Goal: Communication & Community: Connect with others

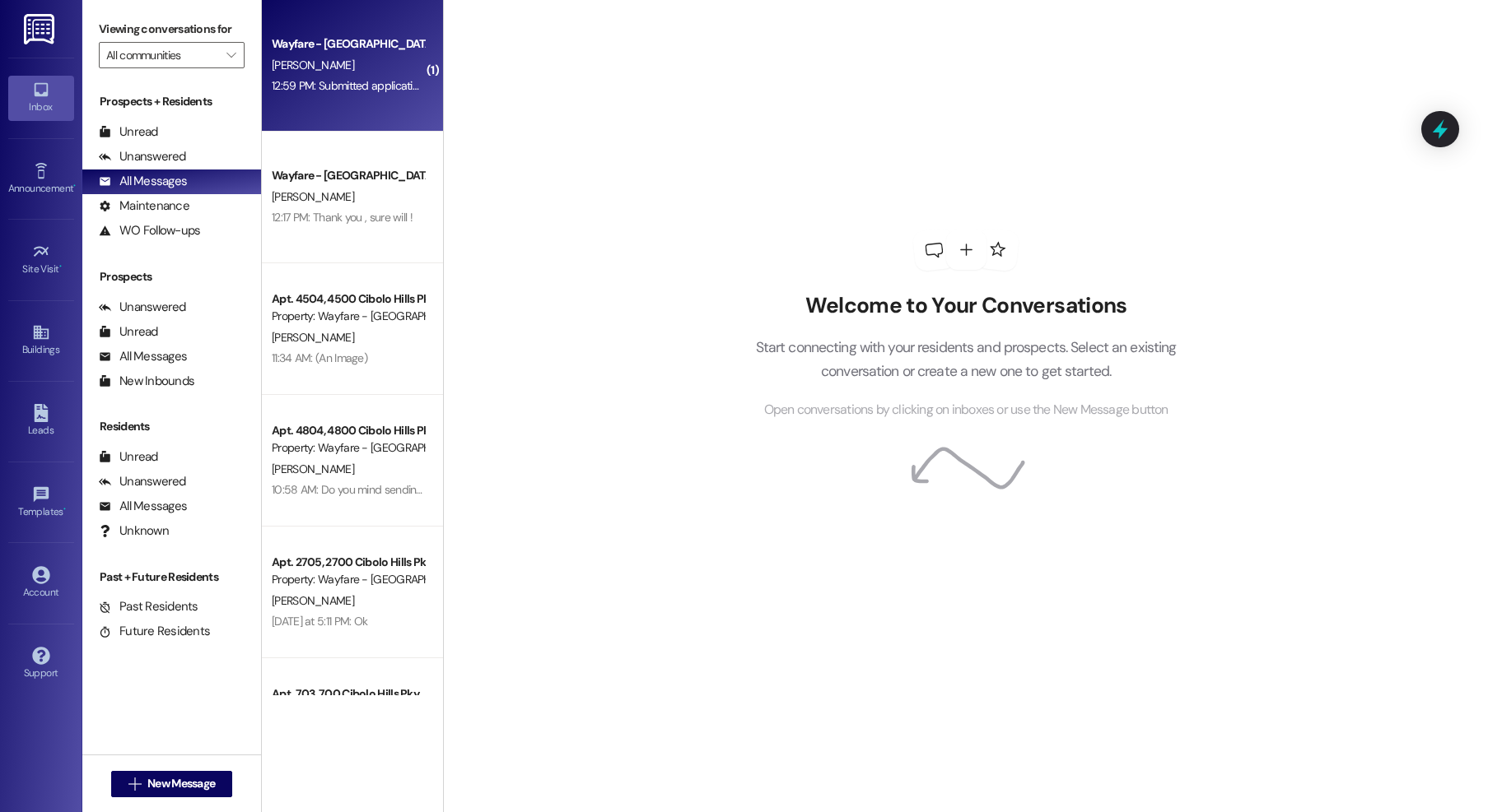
click at [365, 72] on div "[PERSON_NAME]" at bounding box center [347, 65] width 156 height 21
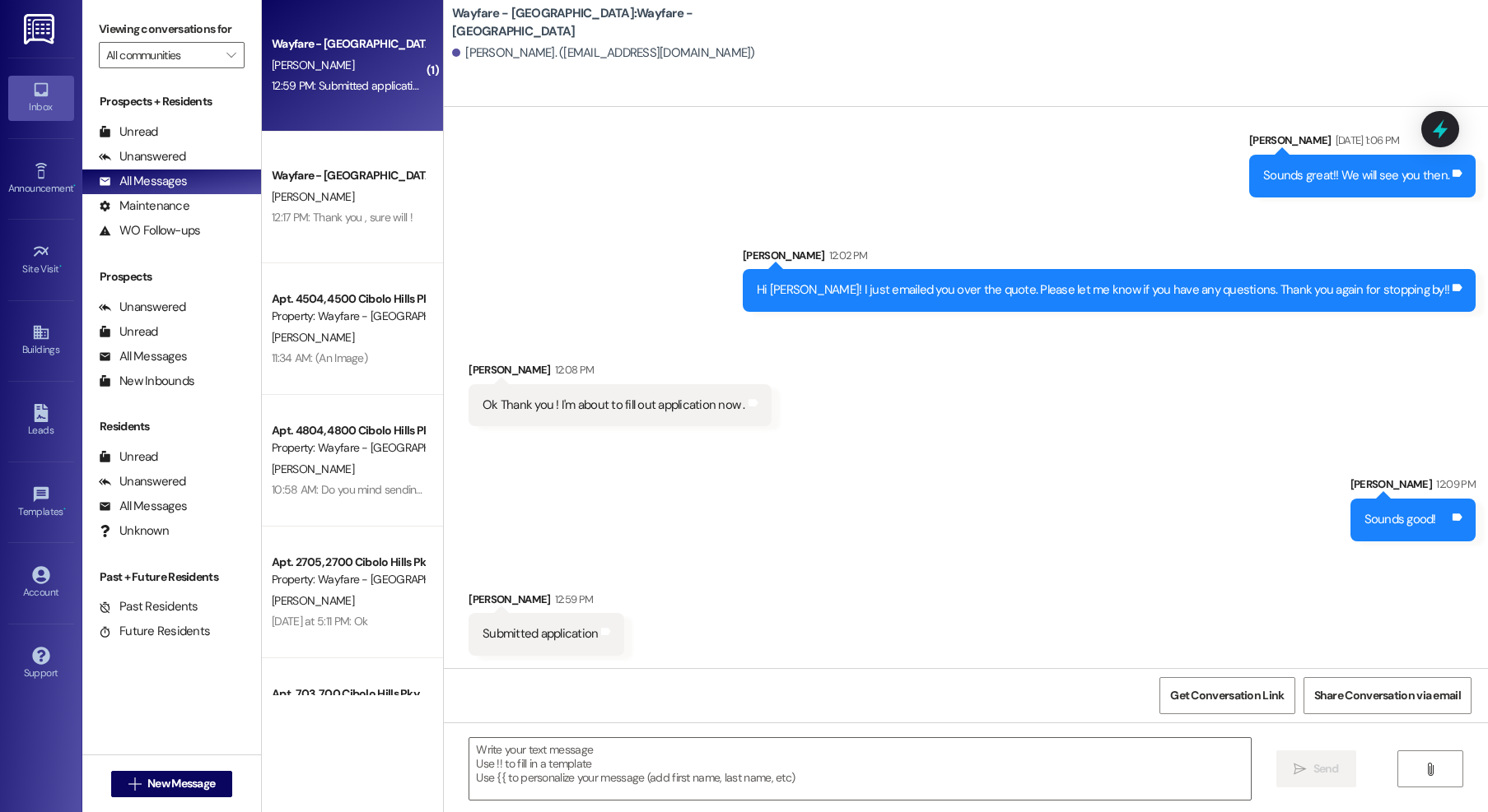
scroll to position [747, 0]
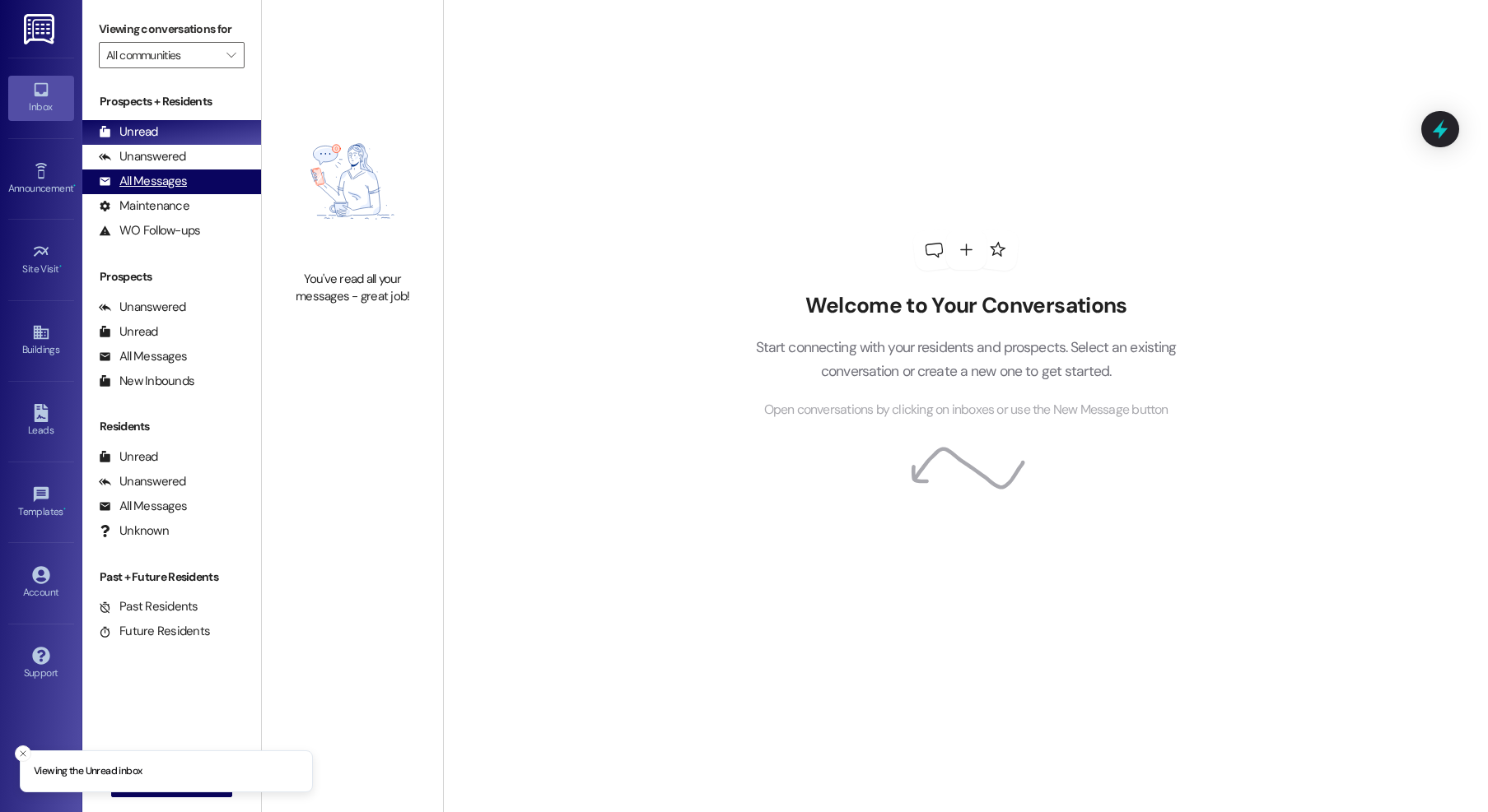
click at [172, 170] on div "All Messages (undefined)" at bounding box center [171, 182] width 178 height 25
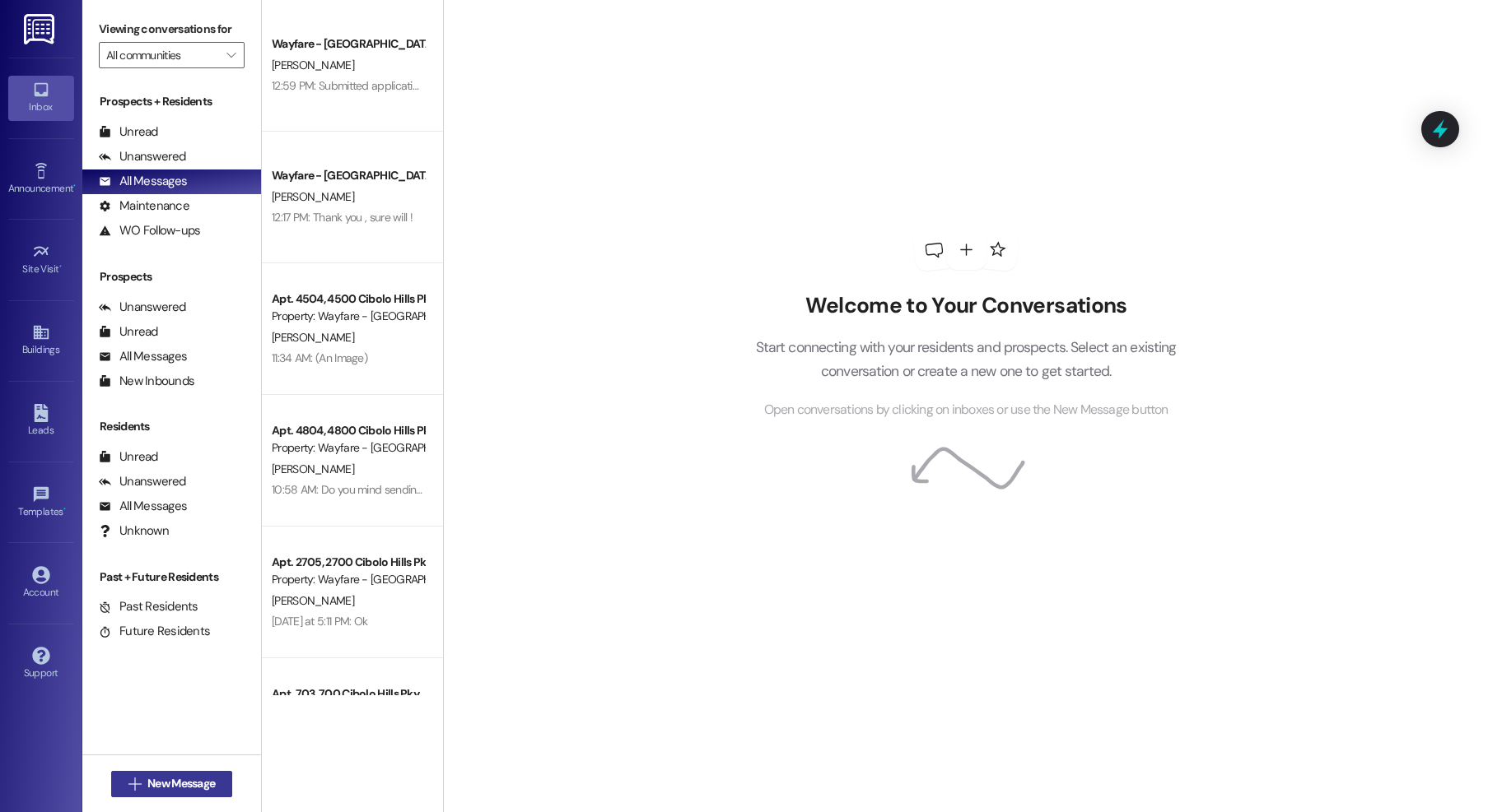
click at [198, 786] on span "New Message" at bounding box center [181, 784] width 67 height 17
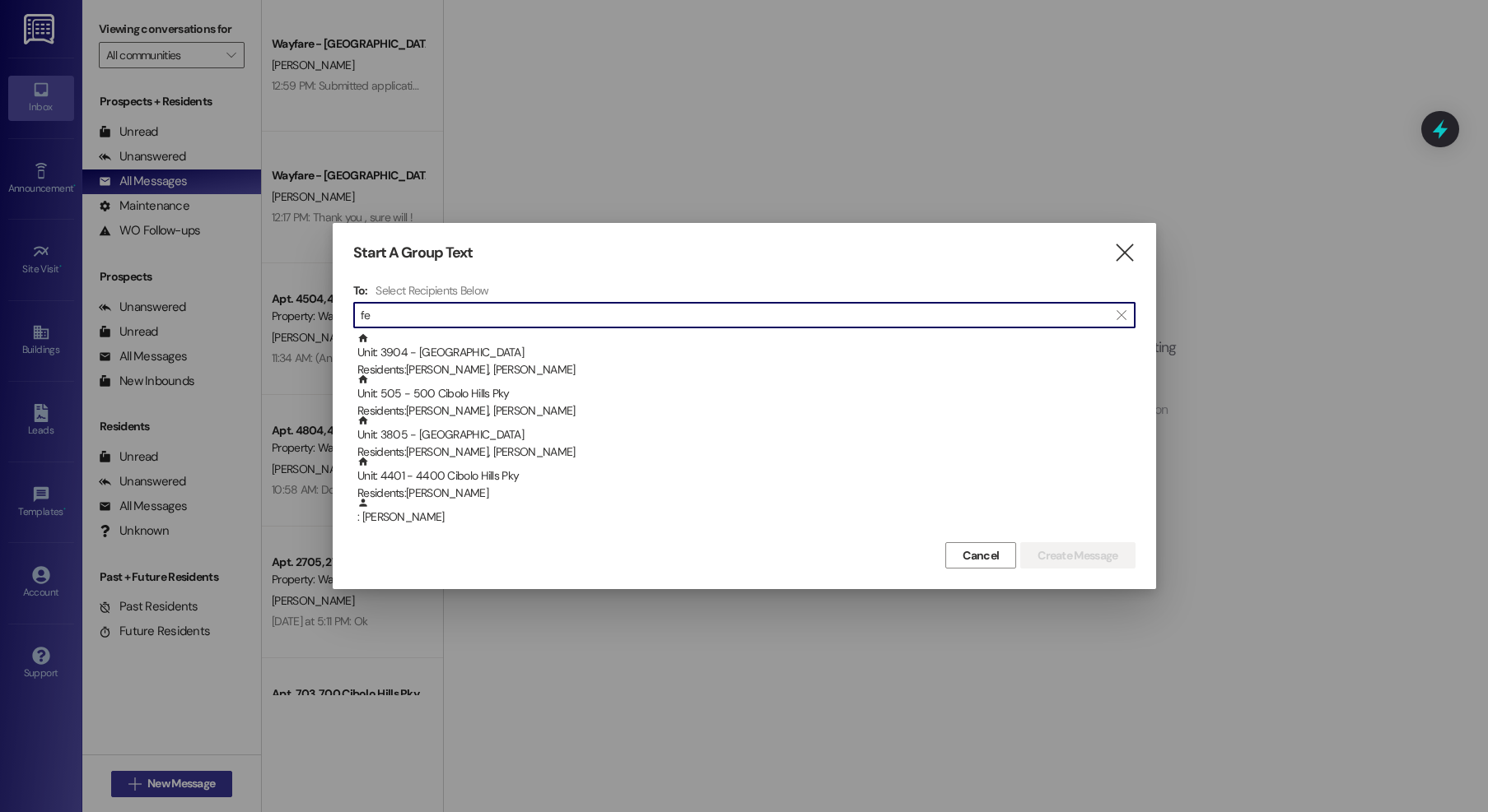
type input "f"
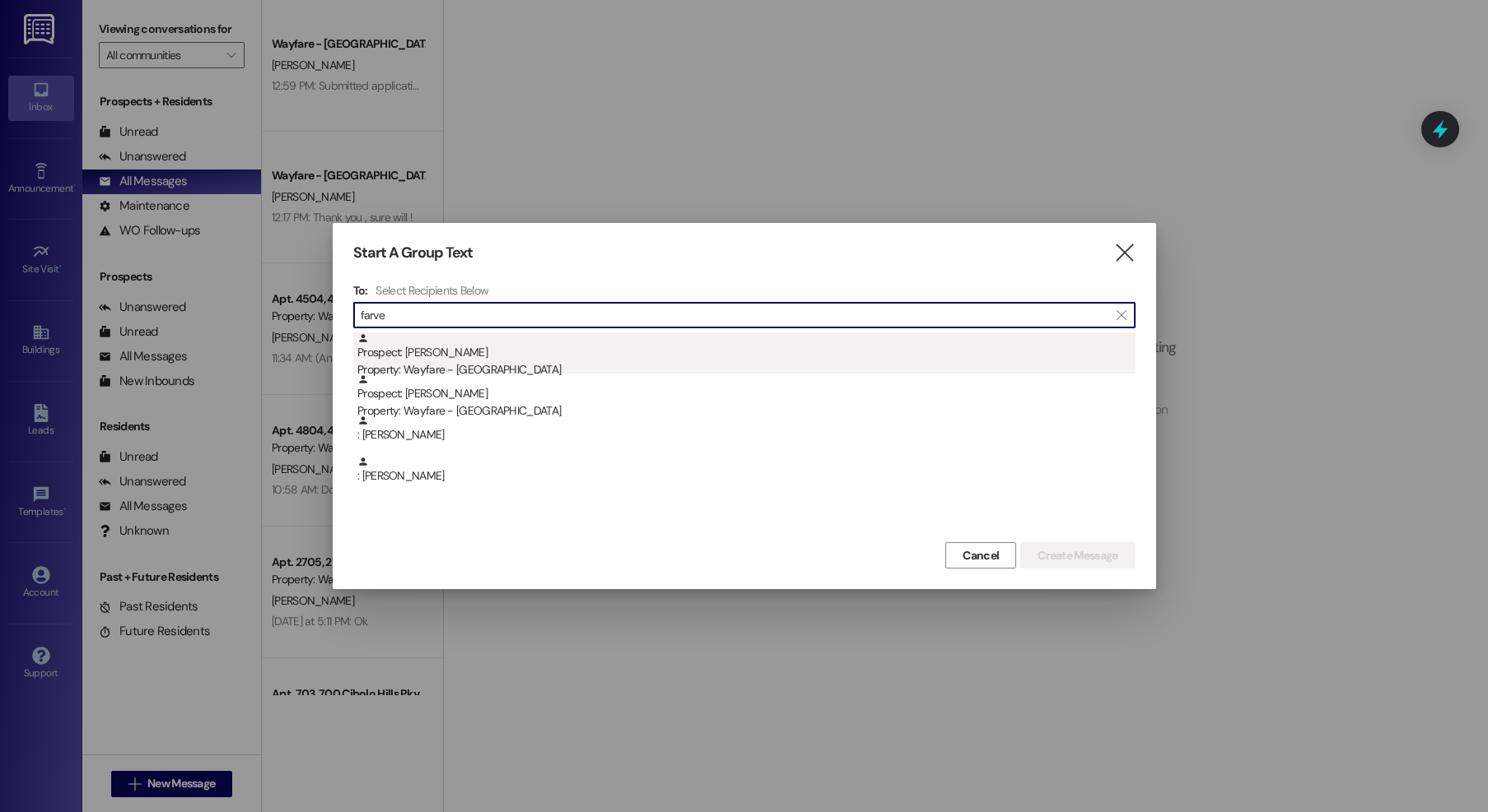
type input "farve"
click at [508, 362] on div "Property: Wayfare - [GEOGRAPHIC_DATA]" at bounding box center [746, 370] width 778 height 17
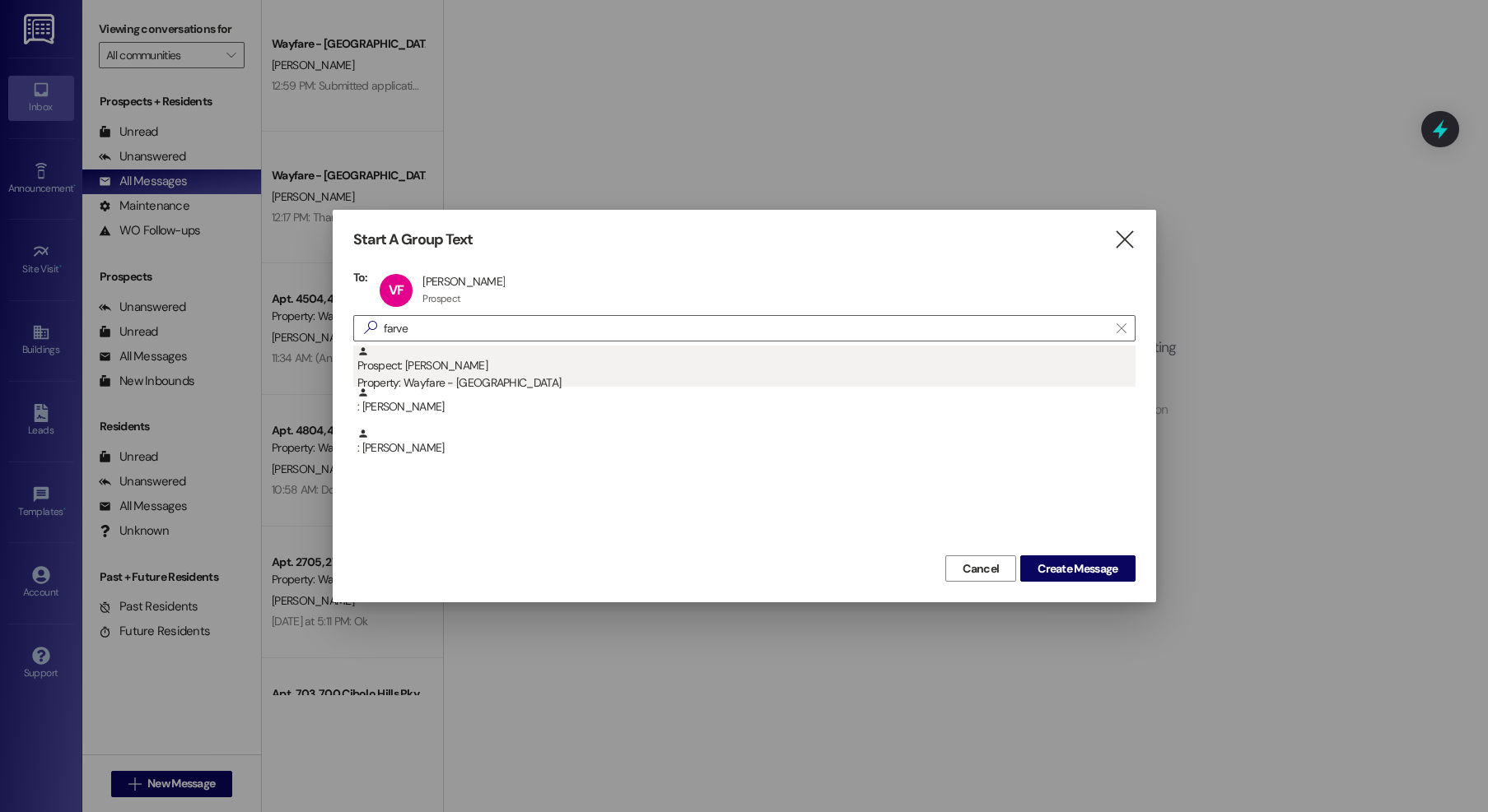
click at [498, 372] on div "Prospect: Marvin Farver Property: Wayfare - Cibolo Hills" at bounding box center [746, 369] width 778 height 46
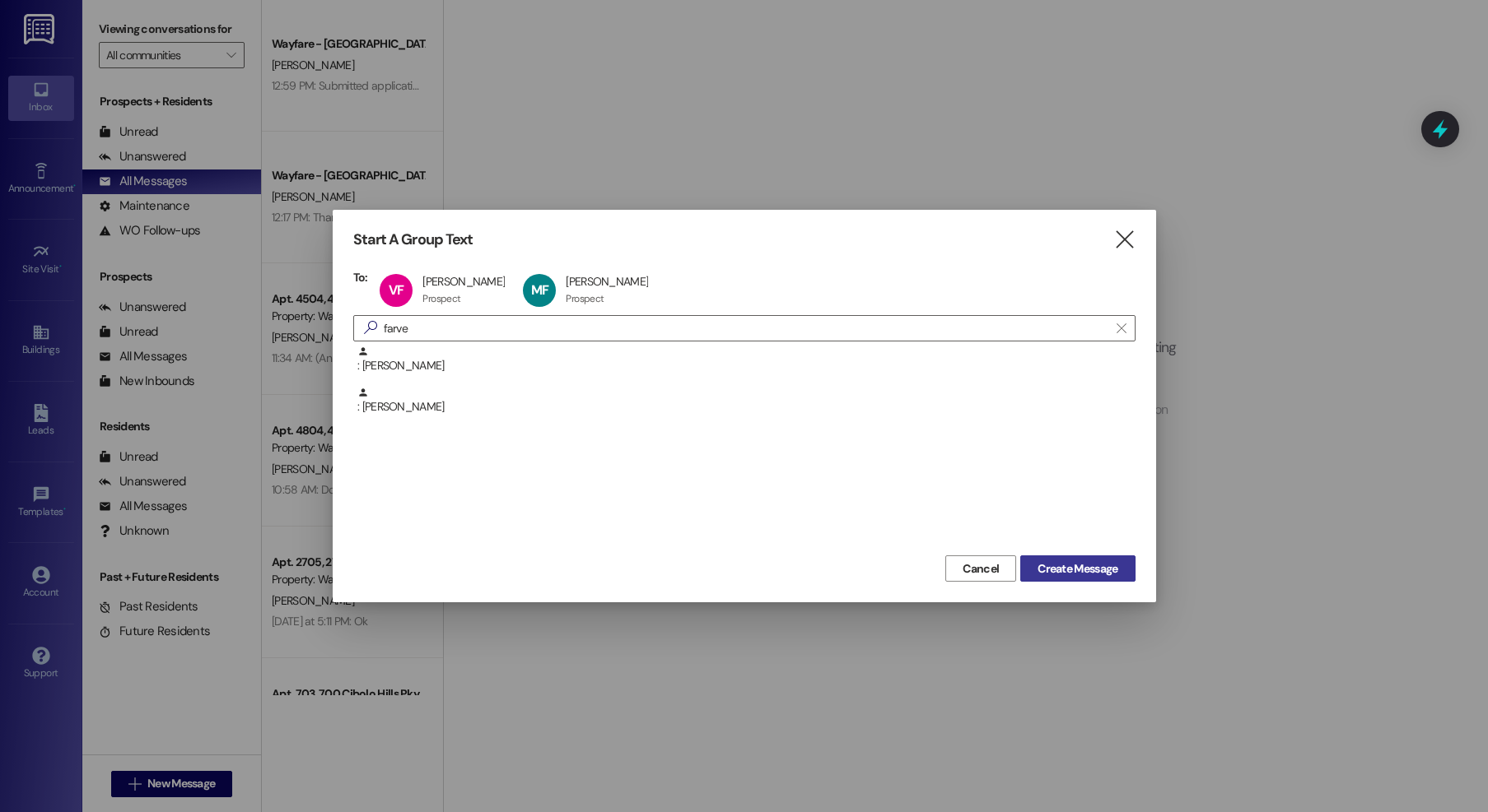
click at [1086, 559] on button "Create Message" at bounding box center [1077, 568] width 115 height 27
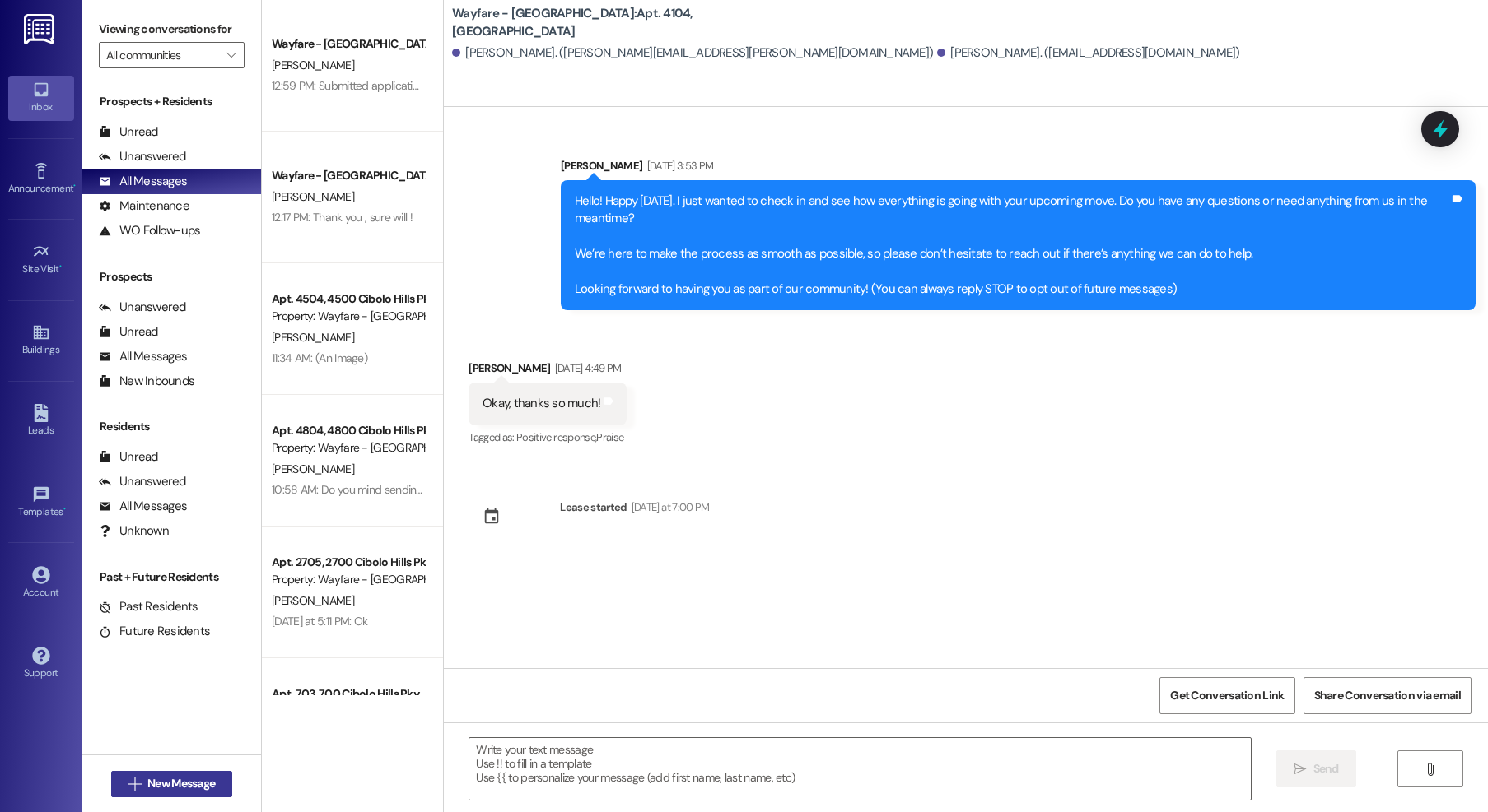
click at [173, 783] on span "New Message" at bounding box center [181, 784] width 67 height 17
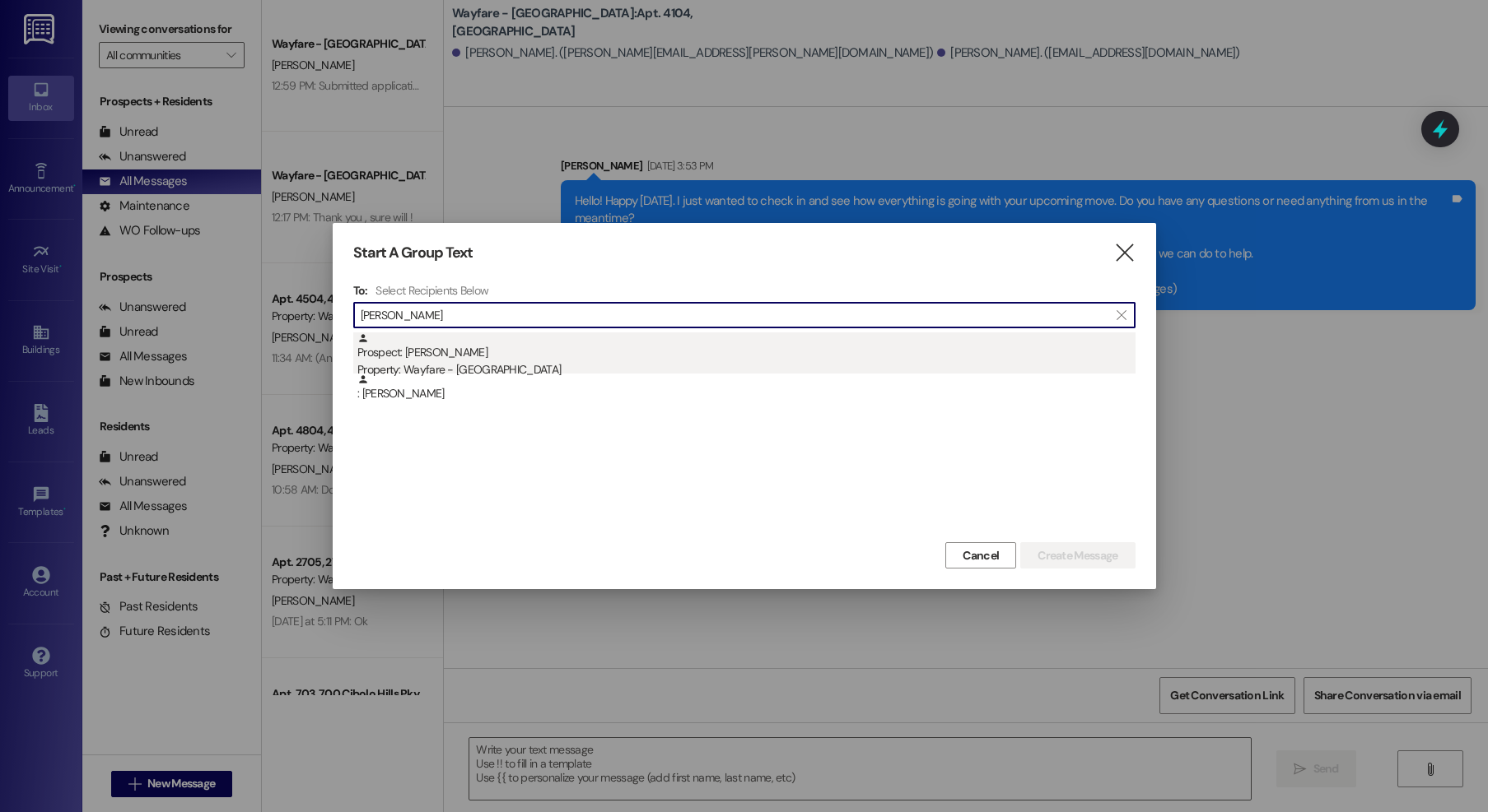
type input "marvin"
click at [444, 361] on div "Prospect: Marvin Farver Property: Wayfare - Cibolo Hills" at bounding box center [746, 356] width 778 height 46
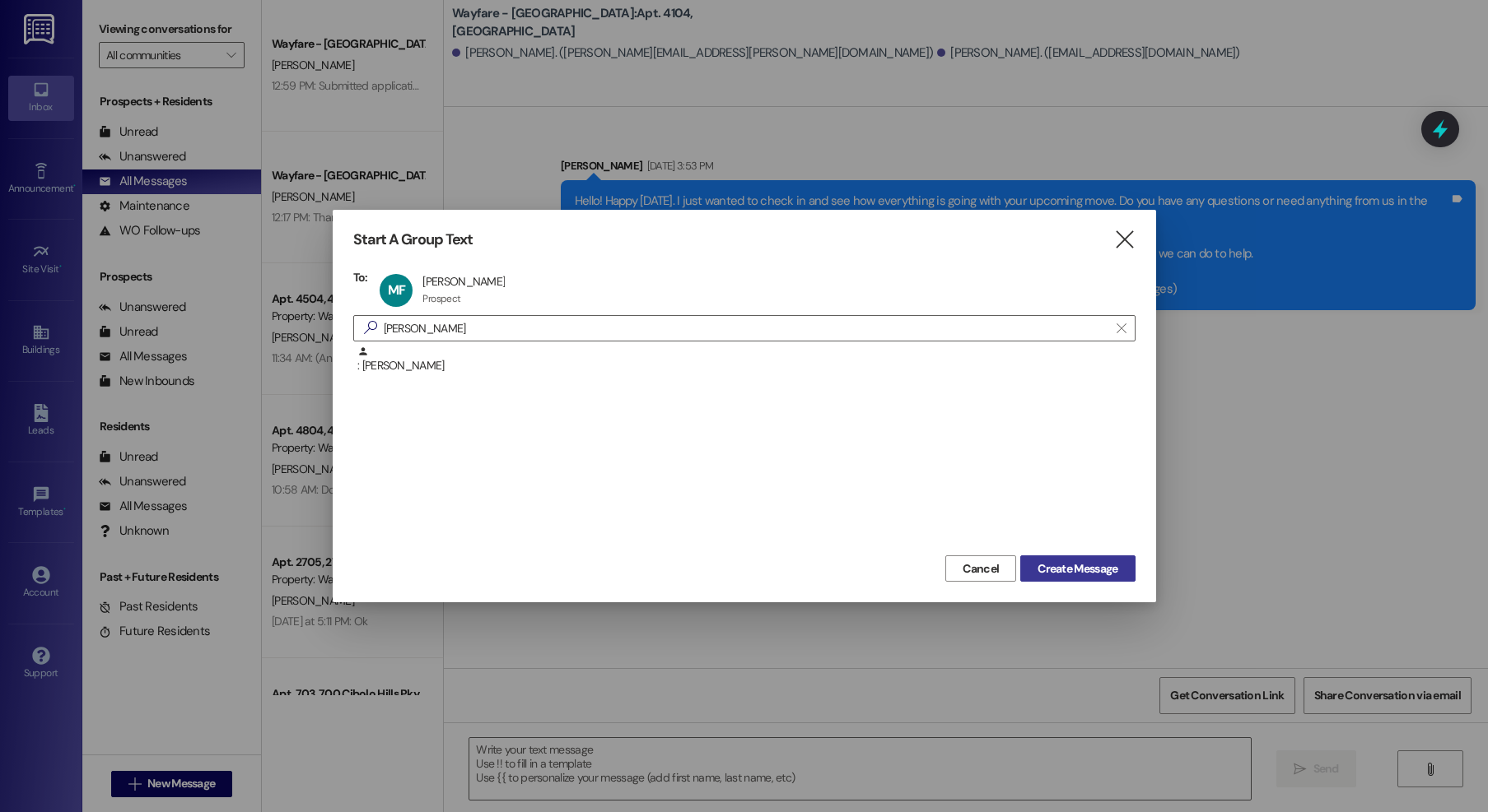
click at [1100, 572] on span "Create Message" at bounding box center [1077, 569] width 80 height 17
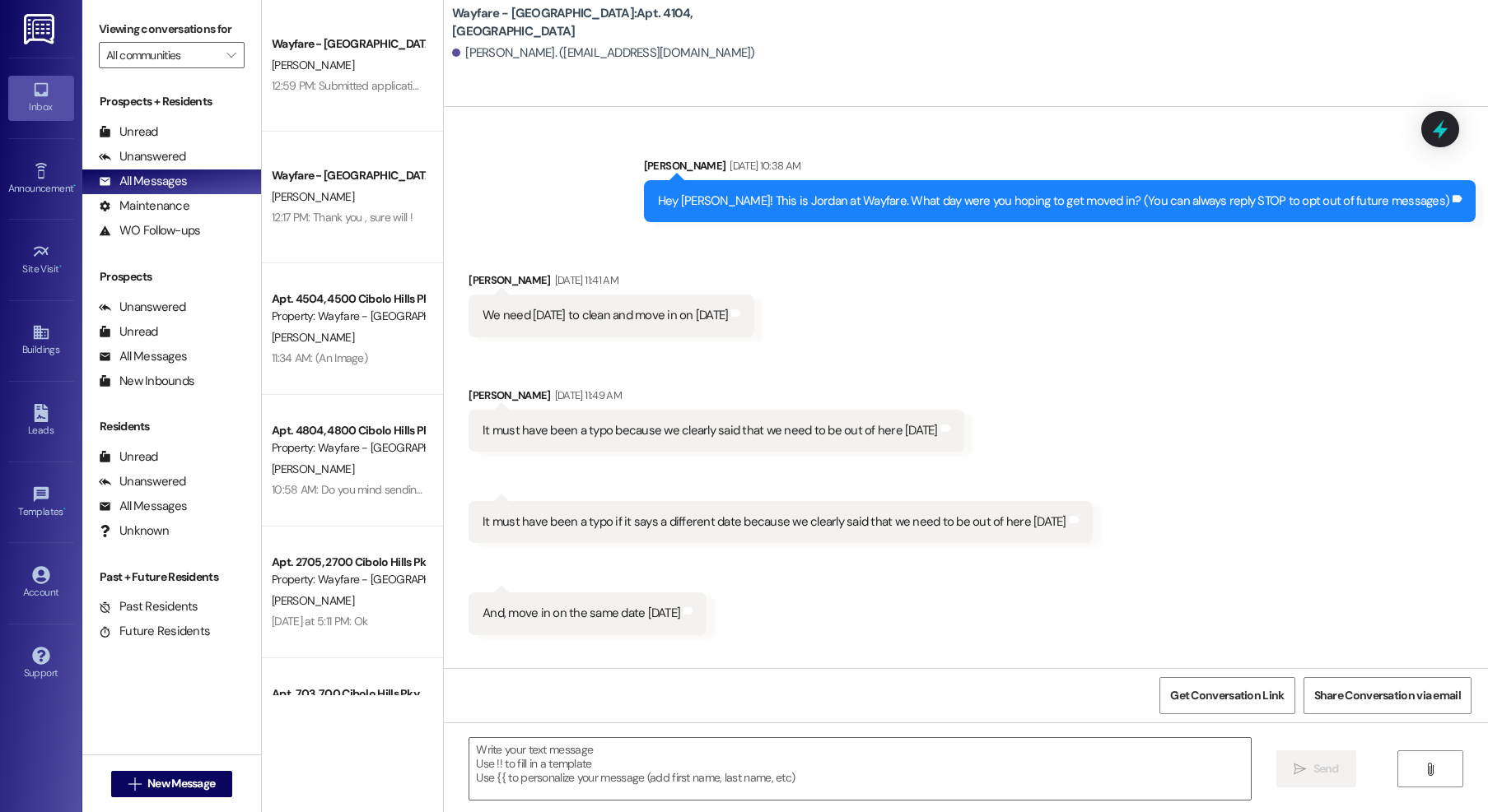
scroll to position [283, 0]
